Goal: Task Accomplishment & Management: Use online tool/utility

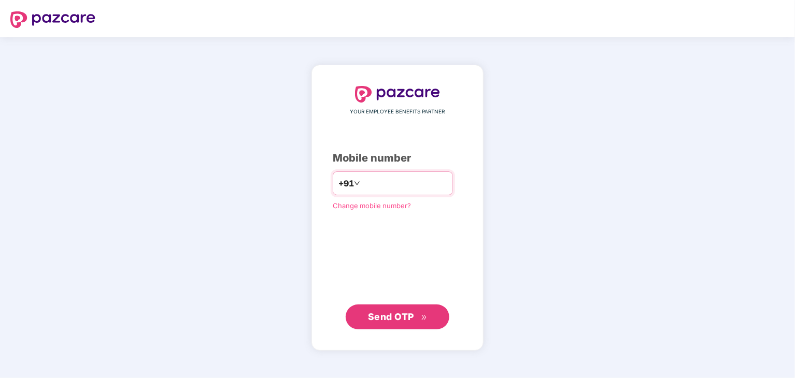
click at [382, 181] on input "number" at bounding box center [404, 183] width 85 height 17
type input "**********"
click at [388, 316] on span "Send OTP" at bounding box center [391, 316] width 46 height 11
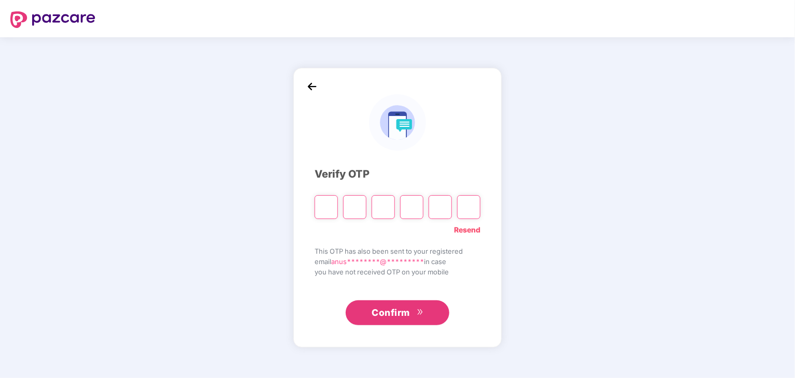
click at [332, 208] on input "Please enter verification code. Digit 1" at bounding box center [326, 207] width 23 height 24
type input "*"
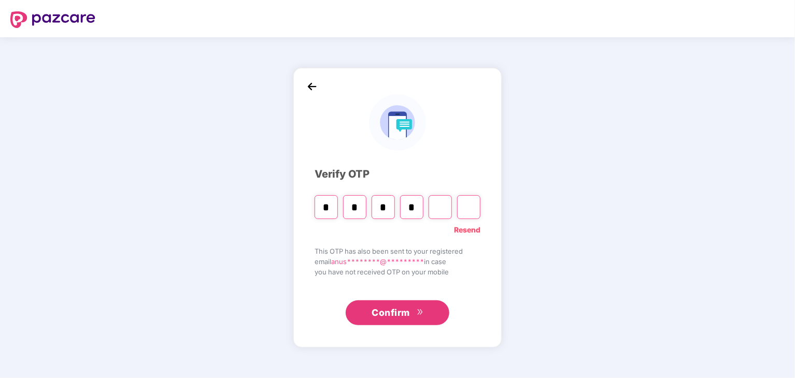
type input "*"
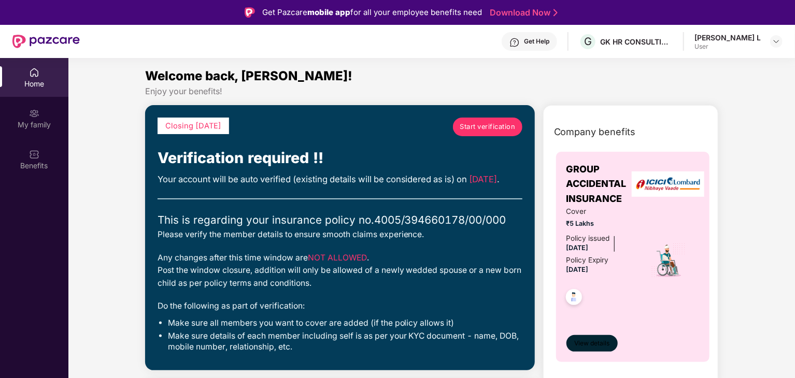
click at [595, 342] on span "View details" at bounding box center [591, 344] width 35 height 10
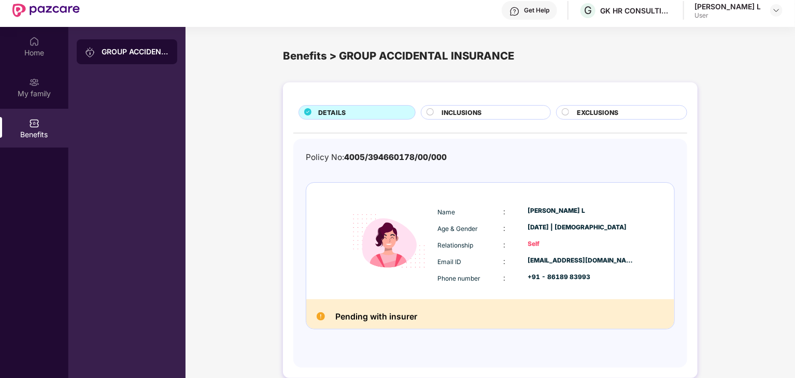
scroll to position [6, 0]
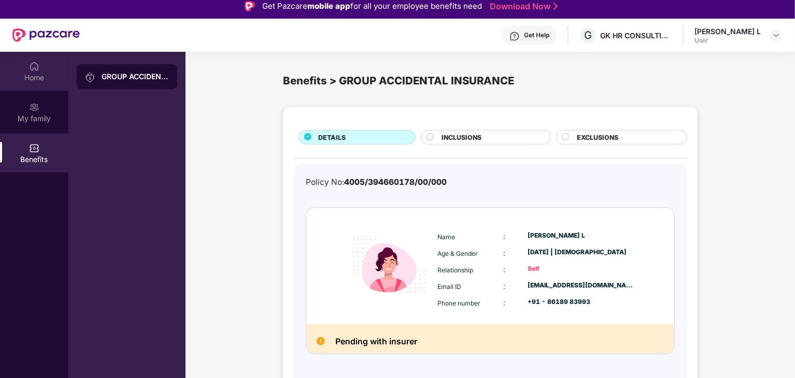
click at [27, 67] on div "Home" at bounding box center [34, 71] width 68 height 39
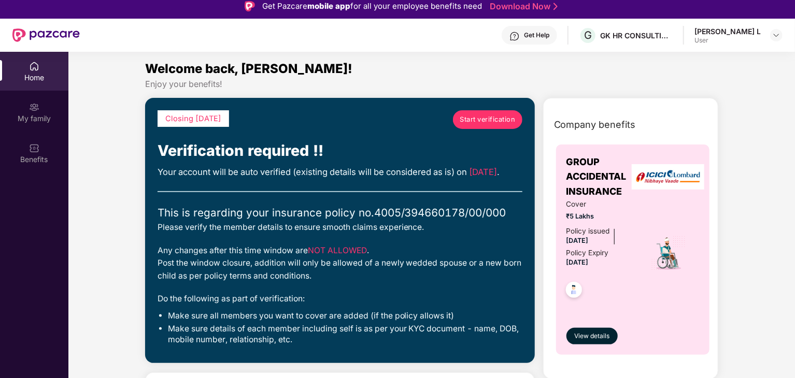
scroll to position [0, 0]
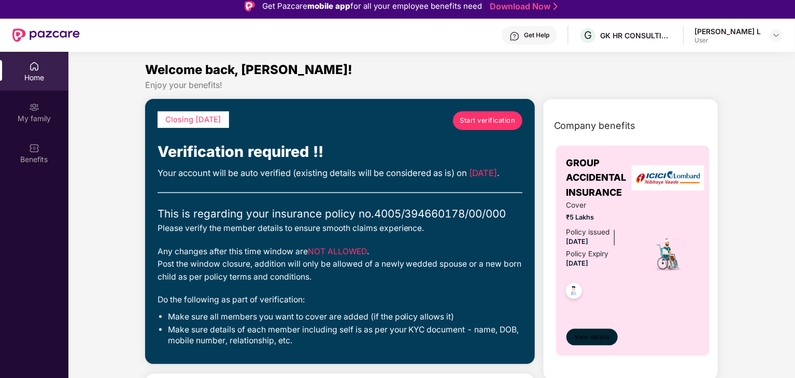
click at [589, 335] on span "View details" at bounding box center [591, 338] width 35 height 10
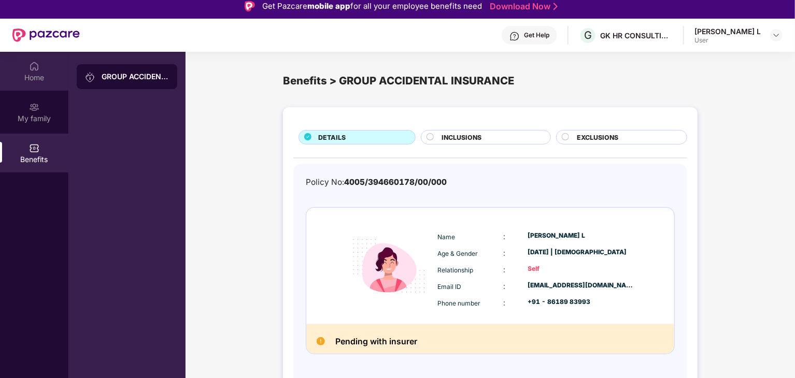
click at [31, 73] on div "Home" at bounding box center [34, 78] width 68 height 10
